Goal: Communication & Community: Answer question/provide support

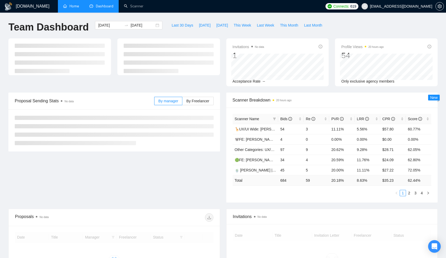
click at [67, 5] on link "Home" at bounding box center [71, 6] width 16 height 4
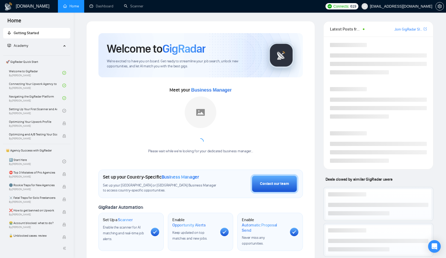
click at [74, 7] on link "Home" at bounding box center [71, 6] width 16 height 4
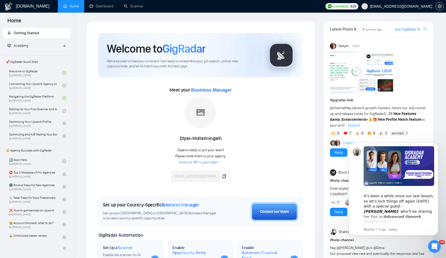
click at [437, 246] on icon "Відкрити програму для спілкування Intercom" at bounding box center [434, 246] width 9 height 9
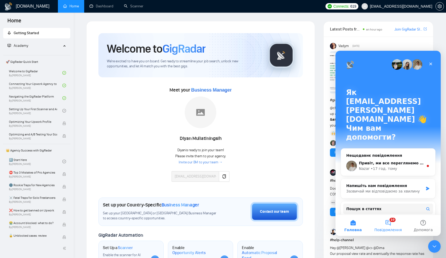
click at [386, 223] on button "10 Повідомлення" at bounding box center [387, 225] width 35 height 21
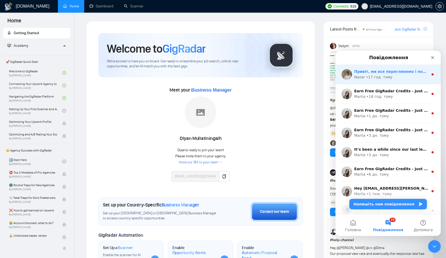
click at [395, 75] on div "Nazar • 17 год. тому" at bounding box center [391, 77] width 74 height 6
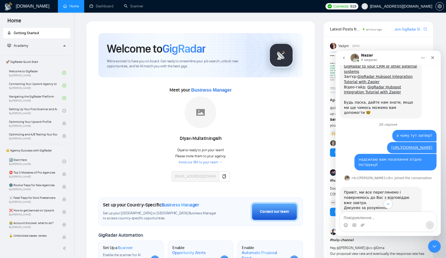
scroll to position [131, 0]
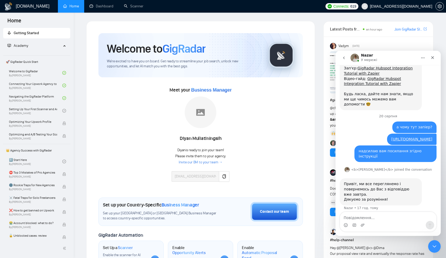
click at [383, 225] on div "Месенджер Intercom" at bounding box center [388, 225] width 96 height 8
click at [383, 219] on textarea "Повідомлення..." at bounding box center [388, 216] width 96 height 9
type textarea "ок"
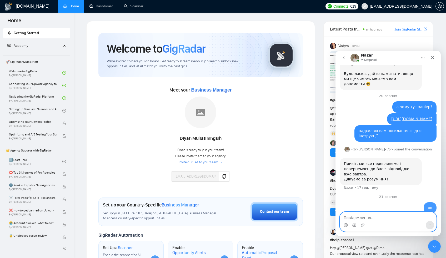
scroll to position [154, 0]
